Goal: Information Seeking & Learning: Learn about a topic

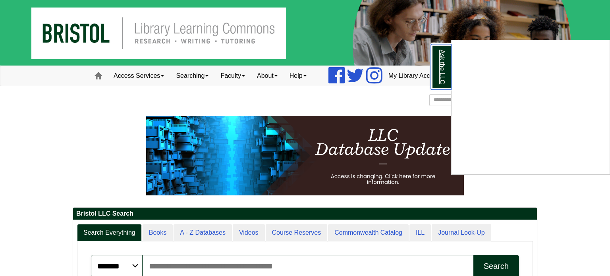
click at [438, 64] on link "Ask the LLC" at bounding box center [441, 67] width 21 height 46
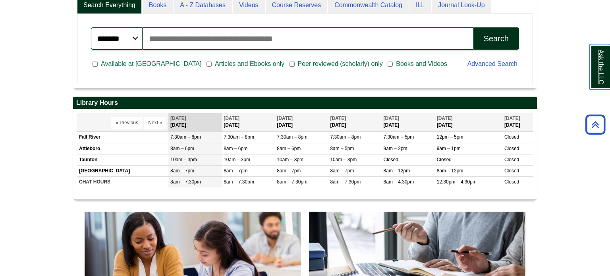
scroll to position [230, 0]
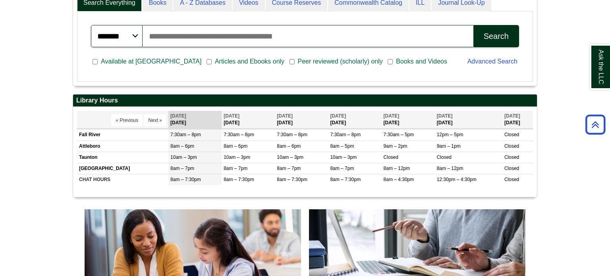
click at [260, 38] on input "Search articles, books, journals & more" at bounding box center [308, 36] width 331 height 22
type input "*****"
click at [558, 145] on body "Skip to Main Content Toggle navigation Home Access Services Access Services Pol…" at bounding box center [305, 269] width 610 height 999
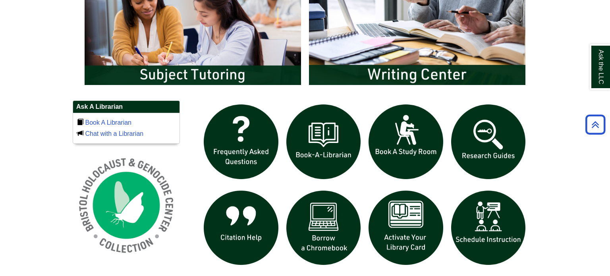
scroll to position [467, 0]
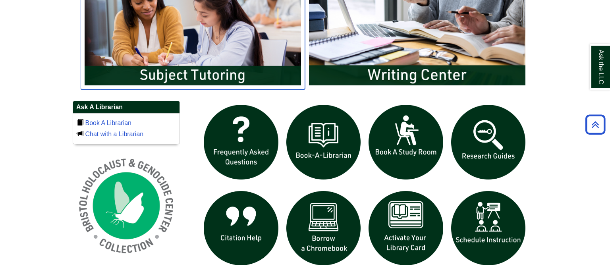
click at [237, 44] on img "slideshow" at bounding box center [193, 29] width 224 height 121
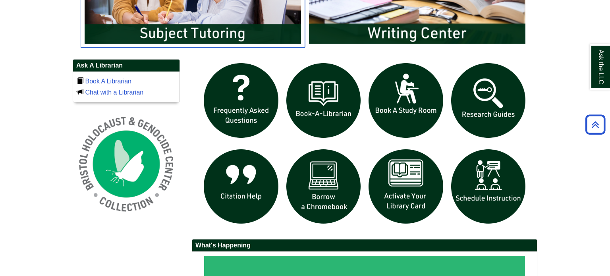
scroll to position [509, 0]
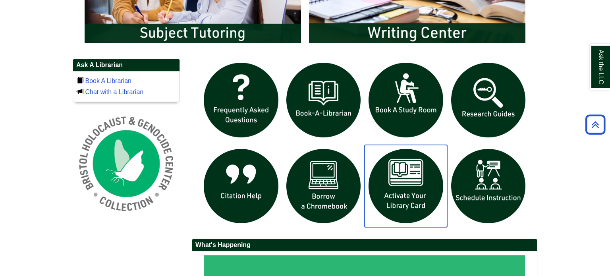
click at [382, 196] on img "slideshow" at bounding box center [406, 186] width 83 height 83
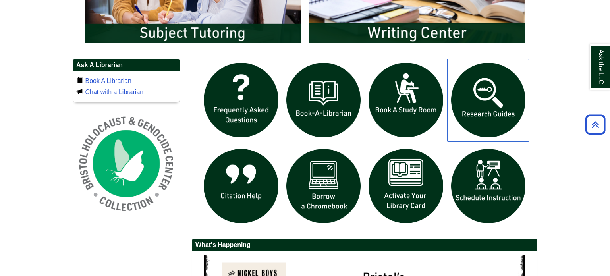
click at [510, 115] on img "slideshow" at bounding box center [488, 100] width 83 height 83
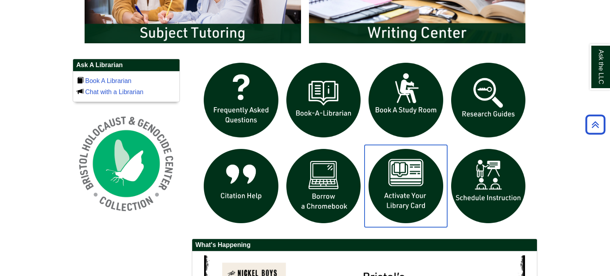
click at [400, 185] on img "slideshow" at bounding box center [406, 186] width 83 height 83
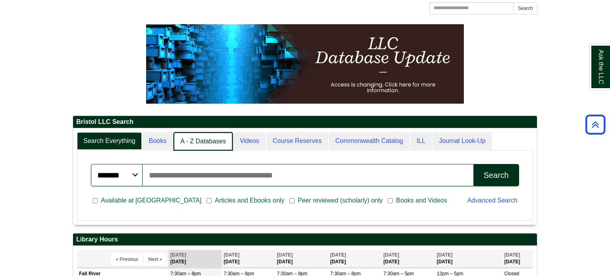
scroll to position [4, 4]
click at [201, 146] on link "A - Z Databases" at bounding box center [203, 141] width 59 height 19
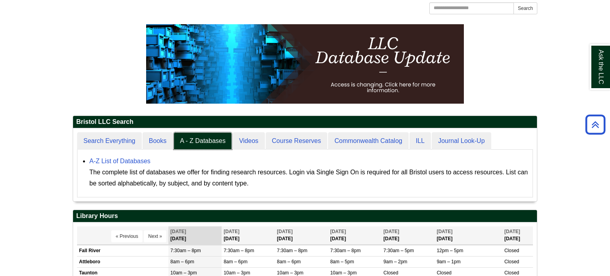
scroll to position [73, 464]
click at [147, 161] on link "A-Z List of Databases" at bounding box center [119, 161] width 61 height 7
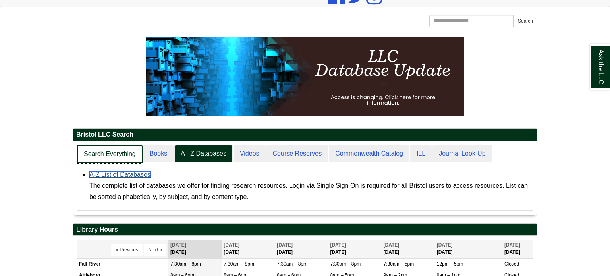
scroll to position [73, 464]
click at [128, 149] on link "Search Everything" at bounding box center [110, 154] width 66 height 19
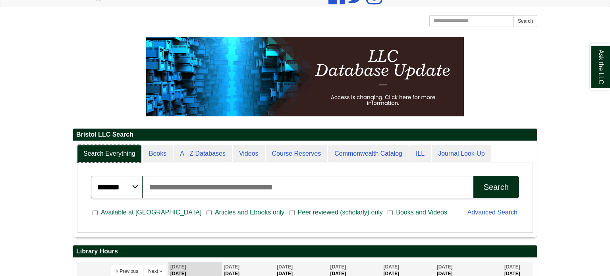
scroll to position [96, 464]
click at [349, 190] on input "Search articles, books, journals & more" at bounding box center [308, 187] width 331 height 22
type input "**********"
click at [473, 176] on button "Search" at bounding box center [496, 187] width 46 height 22
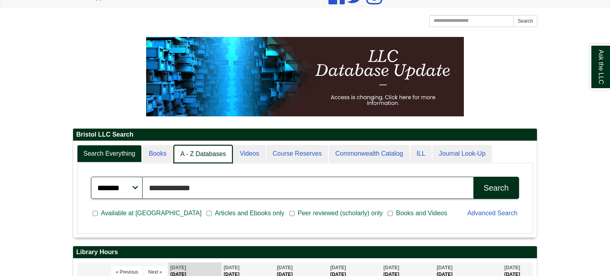
scroll to position [97, 464]
click at [212, 159] on link "A - Z Databases" at bounding box center [203, 154] width 59 height 19
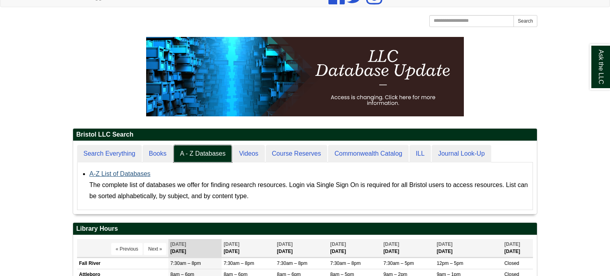
scroll to position [73, 464]
click at [140, 175] on link "A-Z List of Databases" at bounding box center [119, 173] width 61 height 7
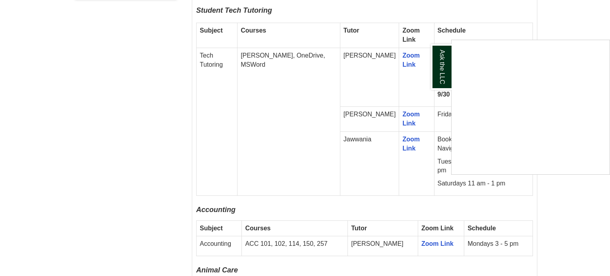
scroll to position [519, 0]
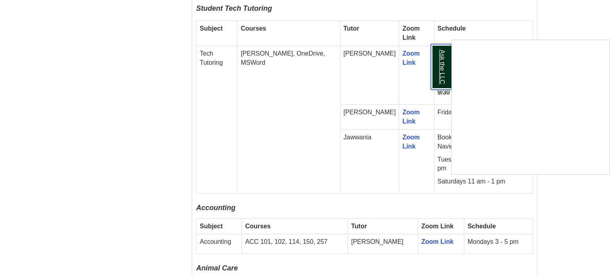
click at [436, 71] on link "Ask the LLC" at bounding box center [441, 67] width 21 height 46
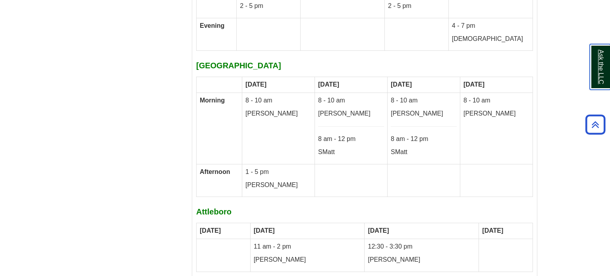
scroll to position [4339, 0]
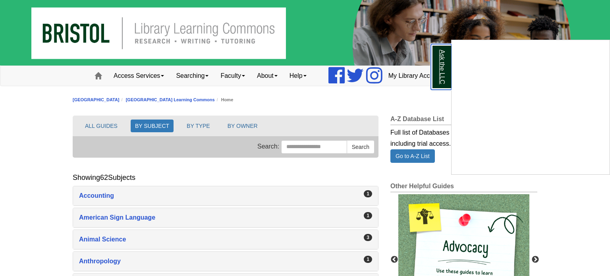
click at [445, 79] on link "Ask the LLC" at bounding box center [441, 67] width 21 height 46
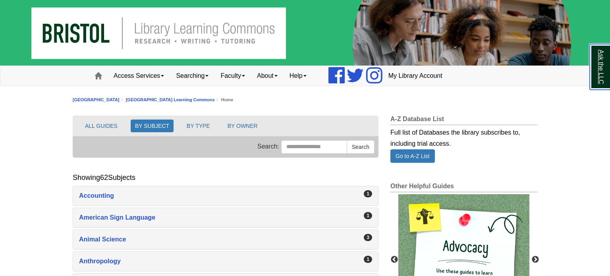
click at [599, 64] on link "Ask the LLC" at bounding box center [600, 67] width 21 height 46
